Goal: Task Accomplishment & Management: Use online tool/utility

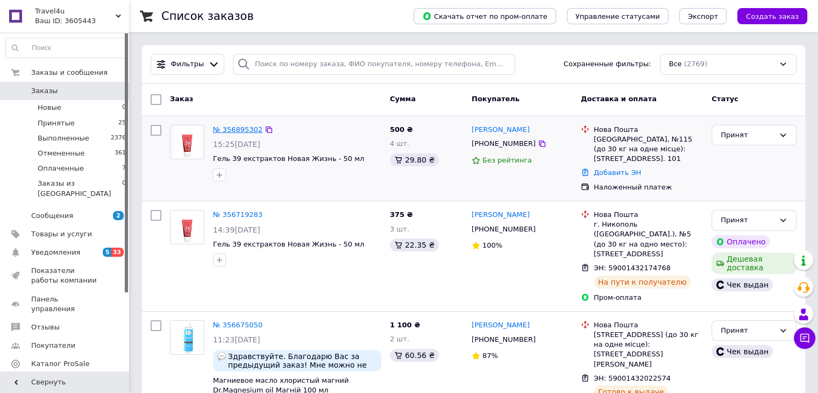
click at [235, 132] on link "№ 356895302" at bounding box center [237, 129] width 49 height 8
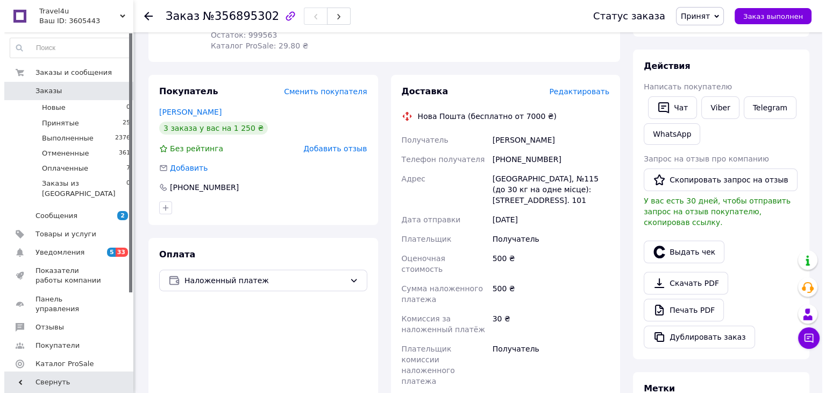
scroll to position [215, 0]
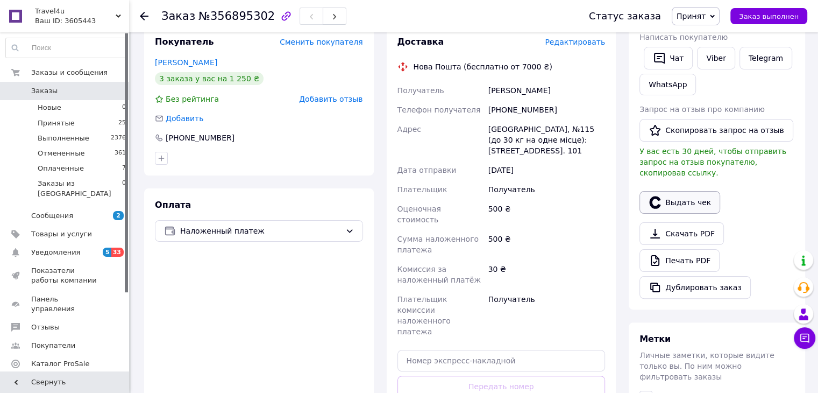
click at [671, 194] on button "Выдать чек" at bounding box center [680, 202] width 81 height 23
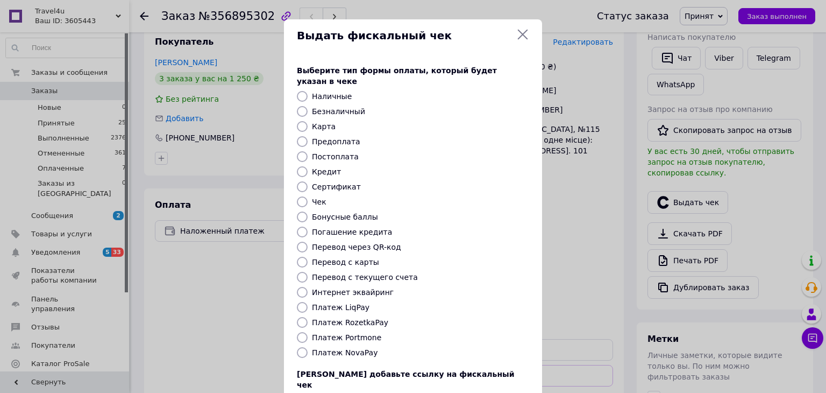
click at [300, 347] on input "Платеж NovaPay" at bounding box center [302, 352] width 11 height 11
radio input "true"
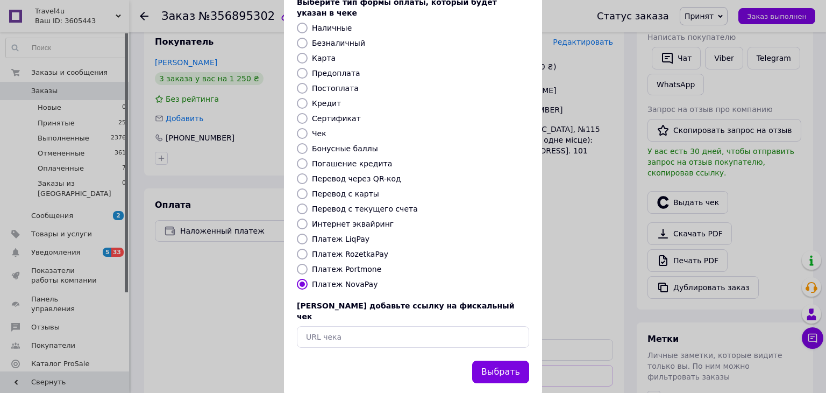
scroll to position [69, 0]
click at [507, 360] on button "Выбрать" at bounding box center [500, 371] width 57 height 23
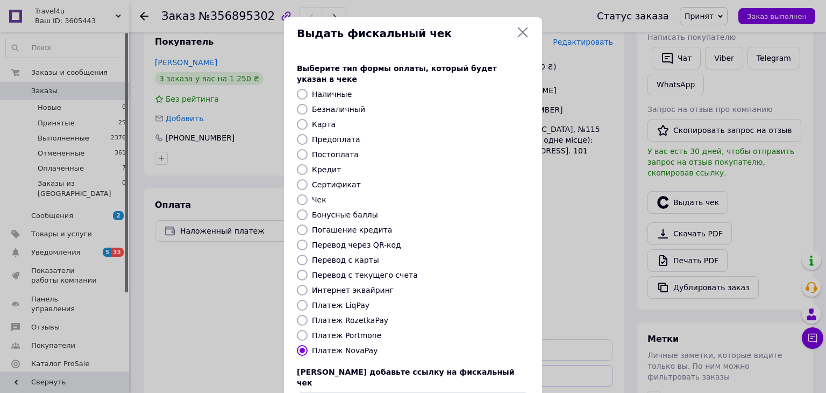
scroll to position [0, 0]
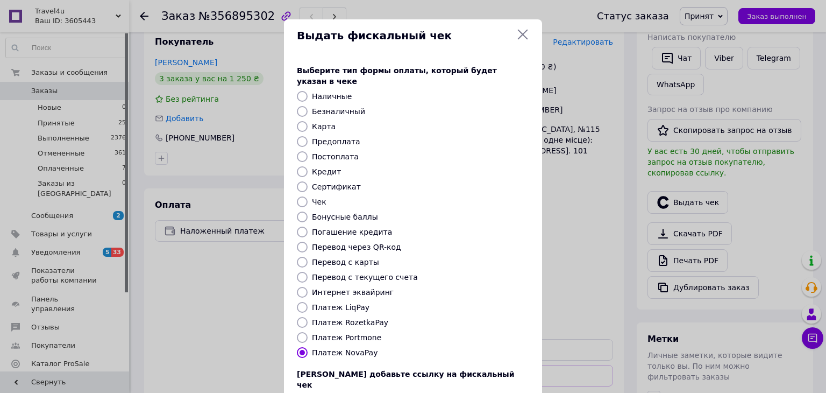
click at [518, 34] on icon at bounding box center [523, 34] width 13 height 13
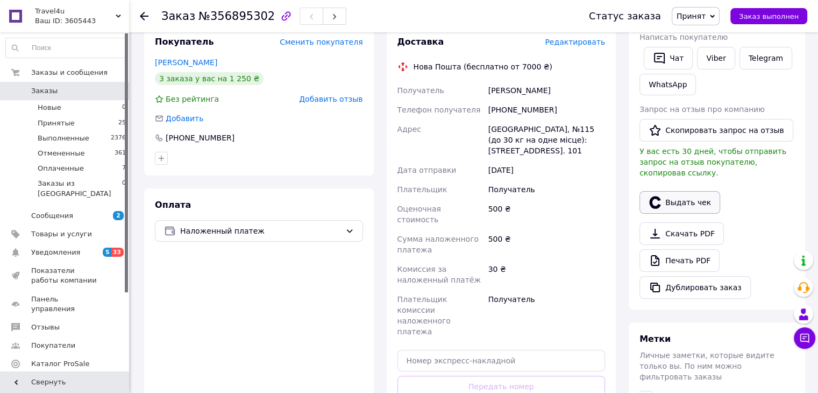
click at [685, 191] on button "Выдать чек" at bounding box center [680, 202] width 81 height 23
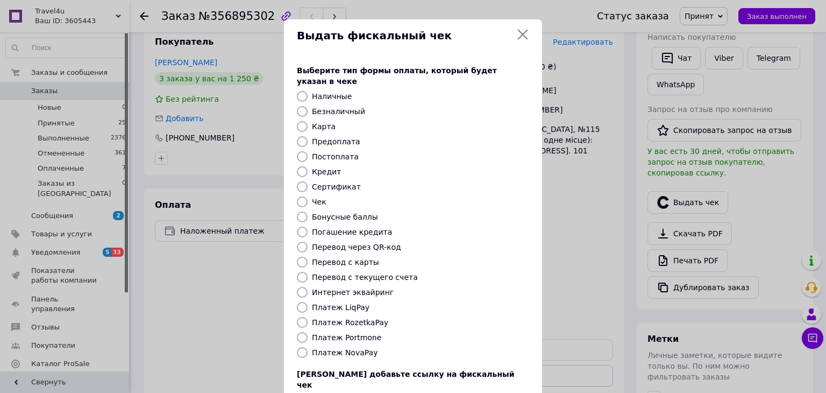
click at [299, 347] on input "Платеж NovaPay" at bounding box center [302, 352] width 11 height 11
radio input "true"
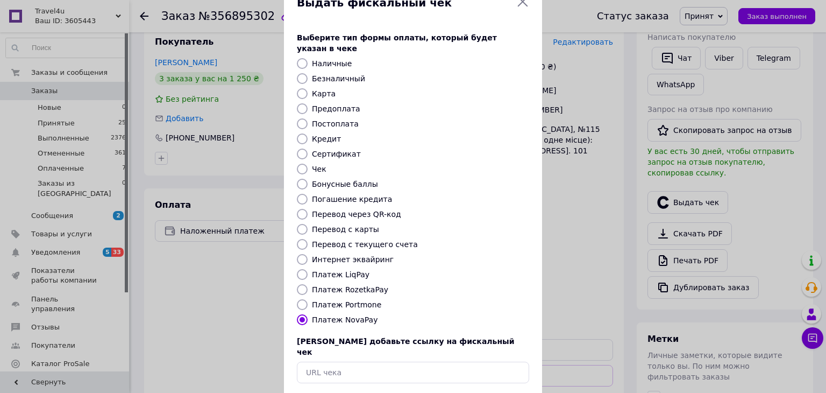
scroll to position [69, 0]
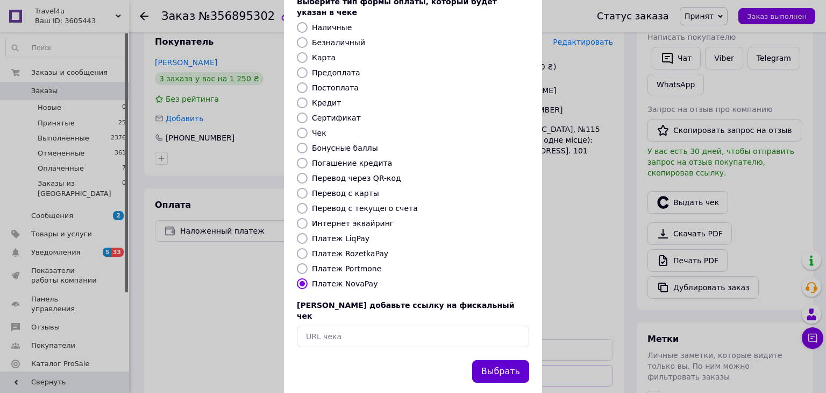
click at [510, 360] on button "Выбрать" at bounding box center [500, 371] width 57 height 23
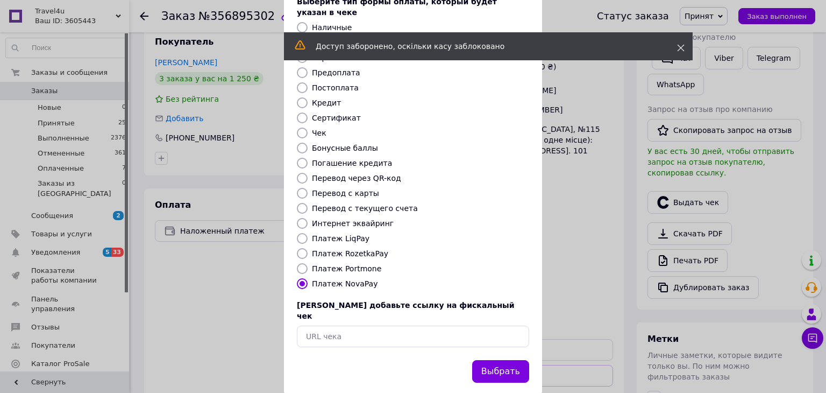
click at [680, 47] on icon at bounding box center [681, 48] width 8 height 8
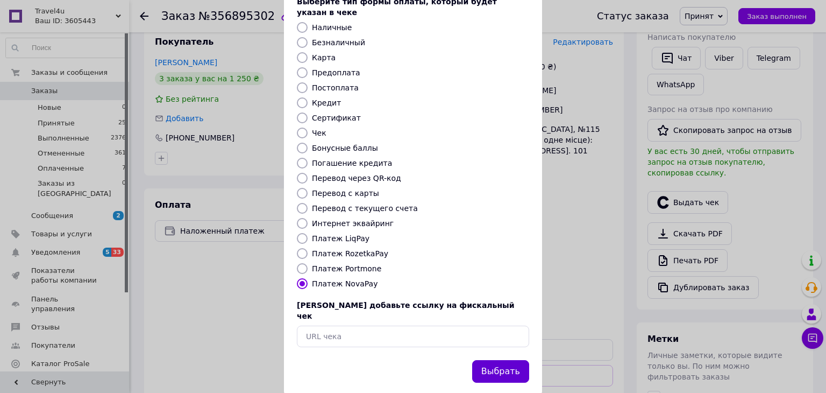
click at [512, 360] on button "Выбрать" at bounding box center [500, 371] width 57 height 23
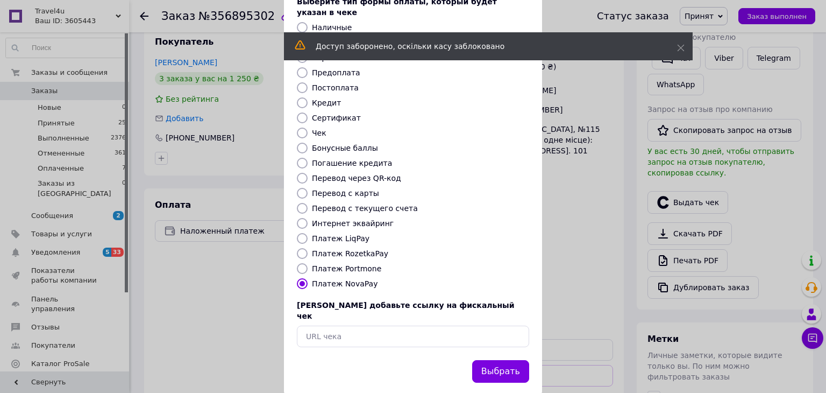
click at [687, 48] on div "Доступ заборонено, оскільки касу заблоковано" at bounding box center [488, 46] width 409 height 28
click at [682, 44] on icon at bounding box center [681, 48] width 8 height 8
